Goal: Information Seeking & Learning: Find contact information

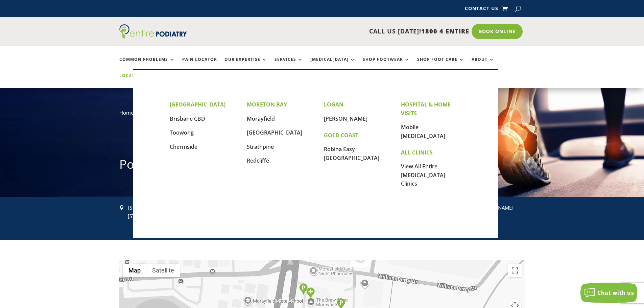
click at [153, 73] on link "Locations" at bounding box center [136, 80] width 34 height 15
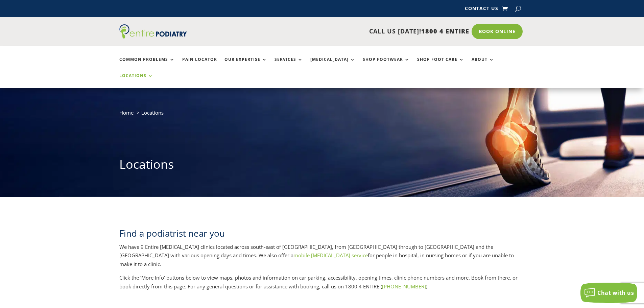
click at [153, 73] on link "Locations" at bounding box center [136, 80] width 34 height 15
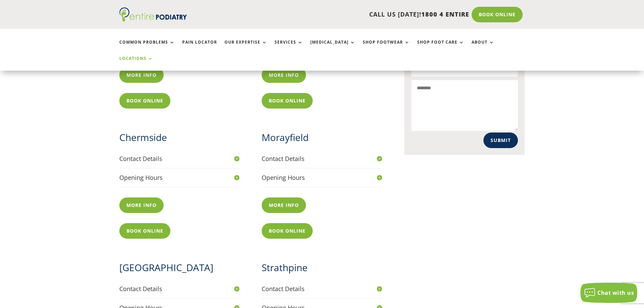
scroll to position [352, 0]
click at [379, 155] on h4 "Contact Details" at bounding box center [322, 159] width 120 height 8
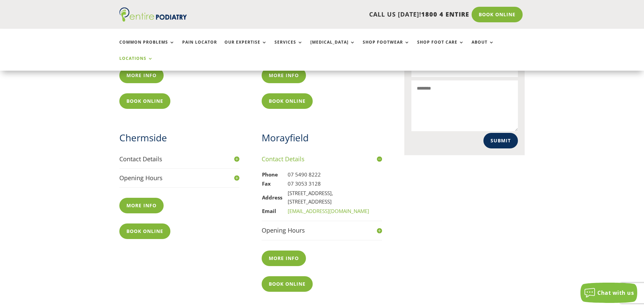
click at [262, 170] on td "Phone" at bounding box center [275, 174] width 26 height 9
drag, startPoint x: 263, startPoint y: 149, endPoint x: 370, endPoint y: 194, distance: 116.3
click at [370, 194] on tbody "Phone 07 5490 8222 Fax 07 3053 3128 Address Unit 5c, Morayfield Gardens, 197 Mo…" at bounding box center [316, 193] width 108 height 46
copy tbody "Phone 07 5490 8222 Fax 07 3053 3128 Address Unit 5c, Morayfield Gardens, 197 Mo…"
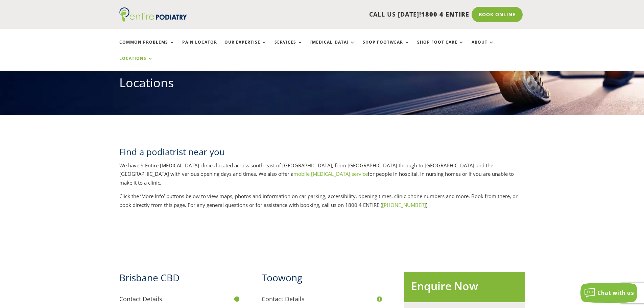
scroll to position [81, 0]
